Goal: Task Accomplishment & Management: Manage account settings

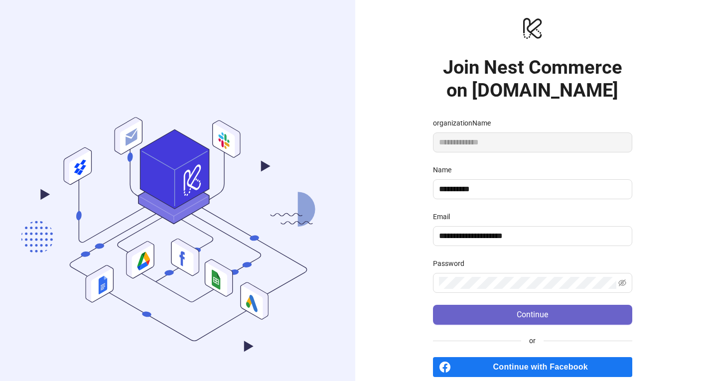
click at [504, 313] on button "Continue" at bounding box center [532, 315] width 199 height 20
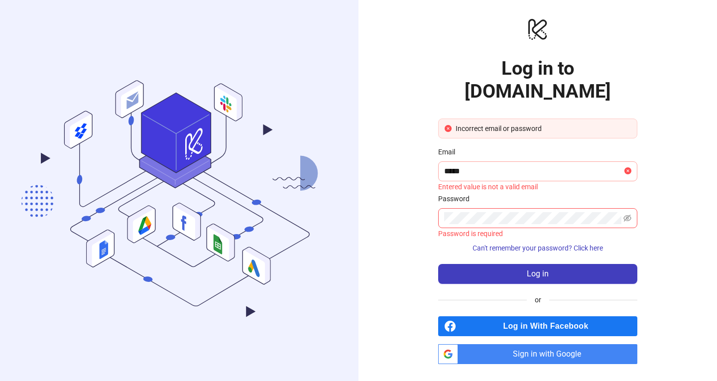
type input "**********"
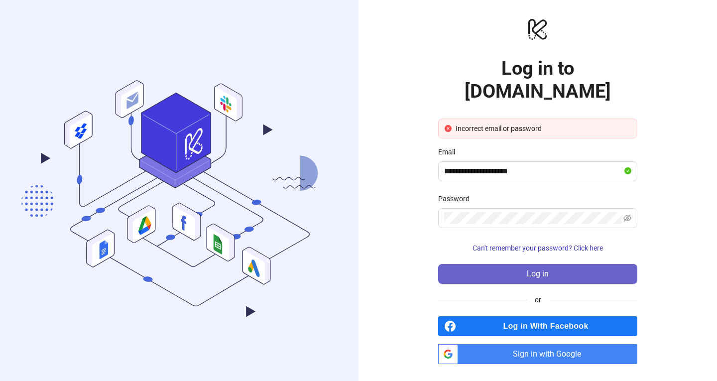
click at [529, 264] on button "Log in" at bounding box center [537, 274] width 199 height 20
